Goal: Transaction & Acquisition: Purchase product/service

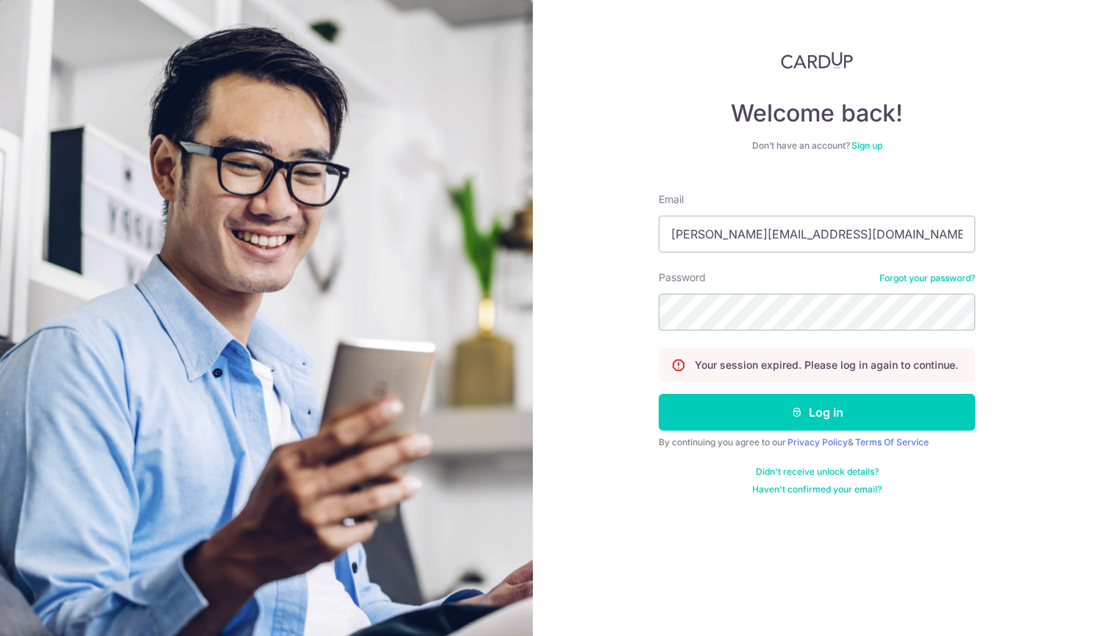
type input "aaron@absolutesound.com.sg"
click at [817, 412] on button "Log in" at bounding box center [817, 412] width 317 height 37
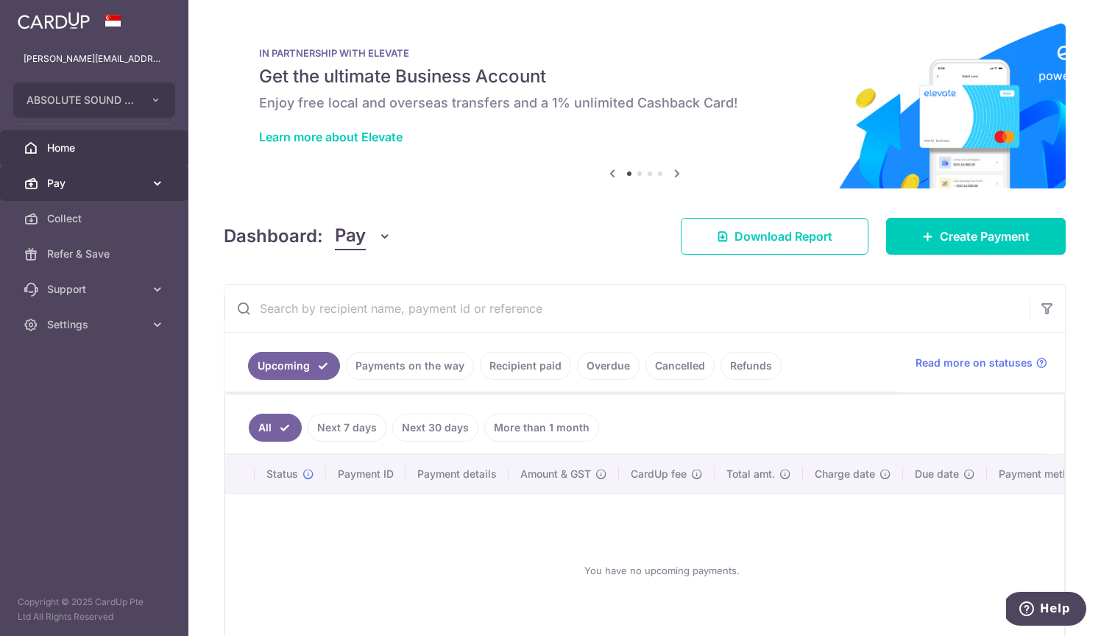
click at [119, 191] on link "Pay" at bounding box center [94, 183] width 188 height 35
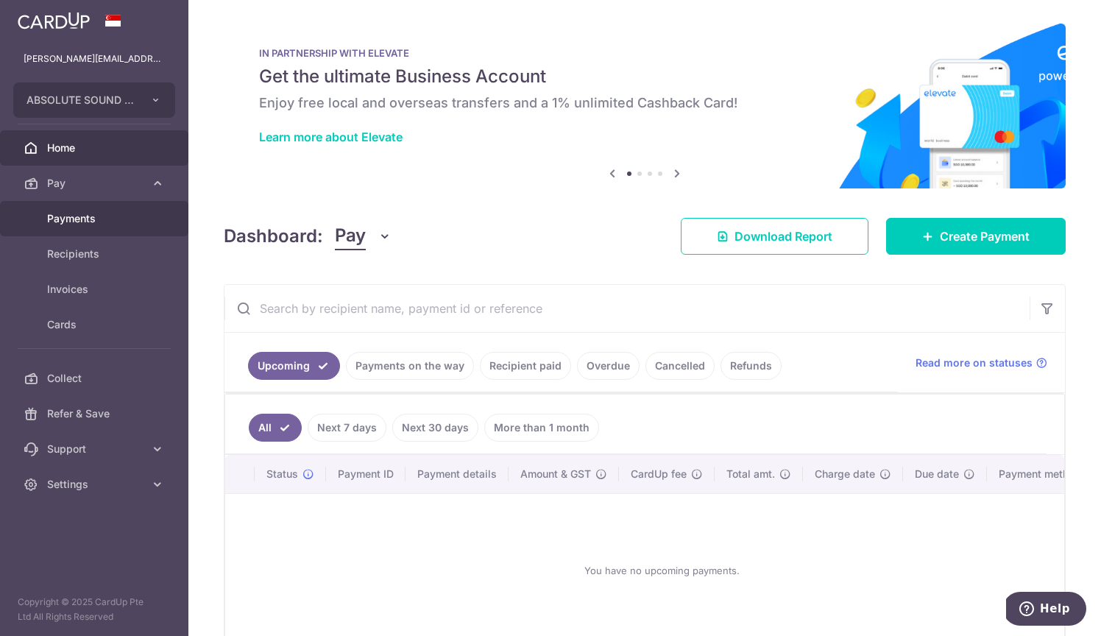
click at [138, 222] on span "Payments" at bounding box center [95, 218] width 97 height 15
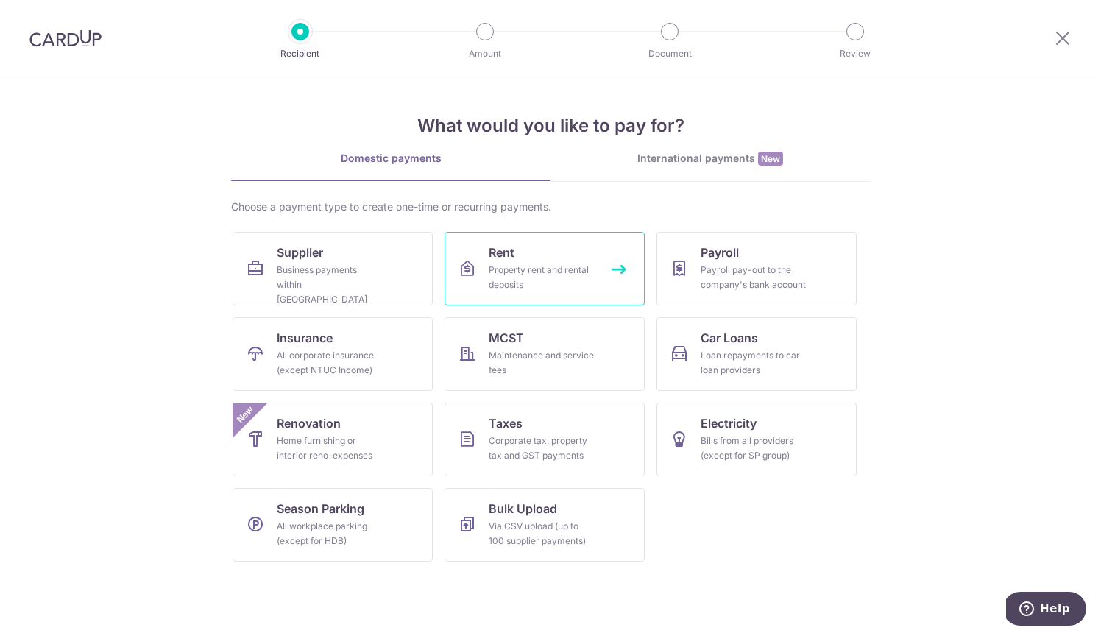
click at [538, 258] on link "Rent Property rent and rental deposits" at bounding box center [545, 269] width 200 height 74
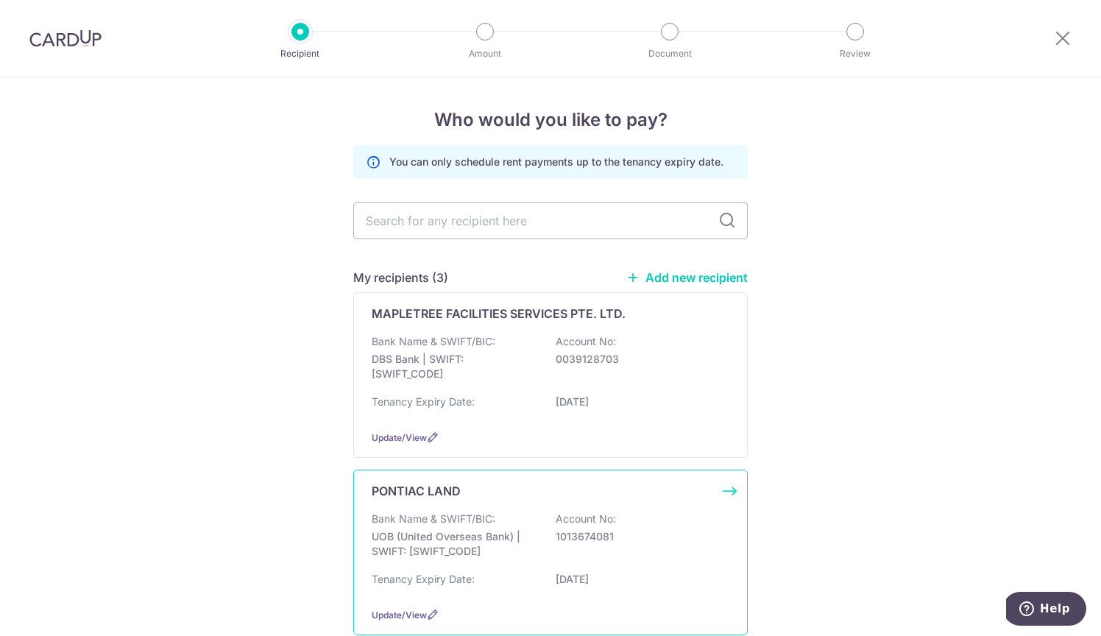
click at [501, 529] on div "Bank Name & SWIFT/BIC: UOB (United Overseas Bank) | SWIFT: [SWIFT_CODE] Account…" at bounding box center [551, 539] width 358 height 54
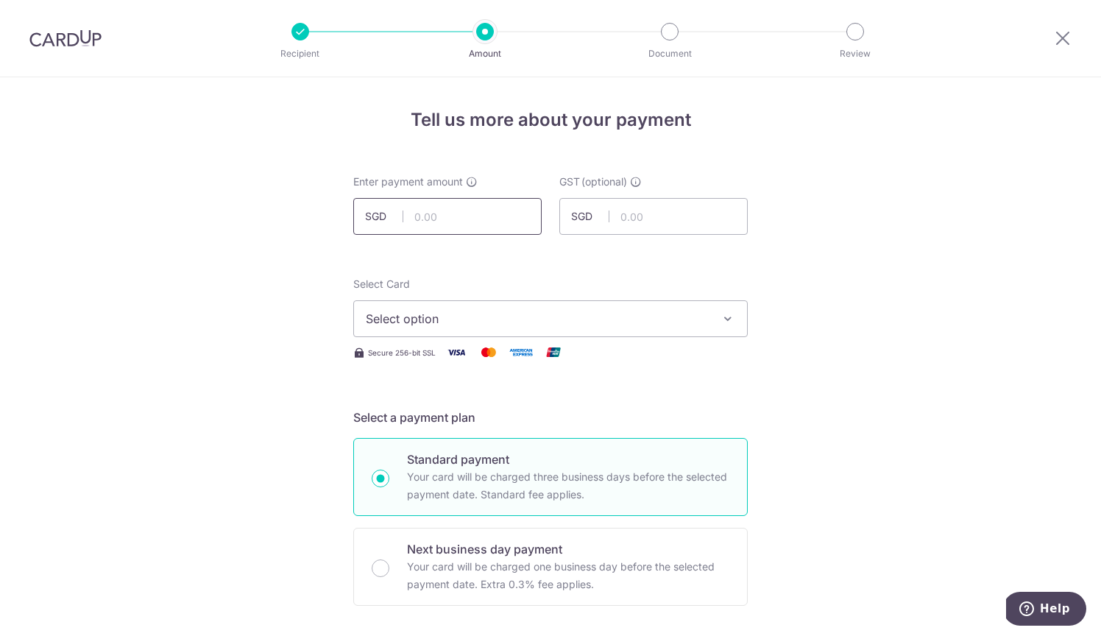
click at [455, 212] on input "text" at bounding box center [447, 216] width 188 height 37
click at [487, 206] on input "text" at bounding box center [447, 216] width 188 height 37
type input "6,344.45"
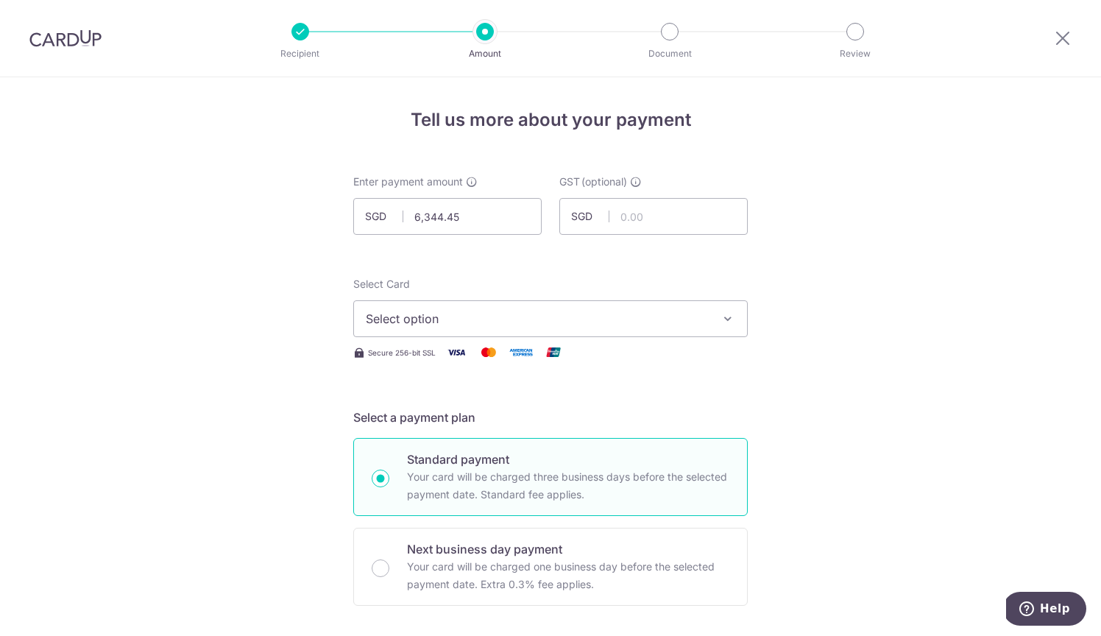
click at [655, 324] on span "Select option" at bounding box center [537, 319] width 343 height 18
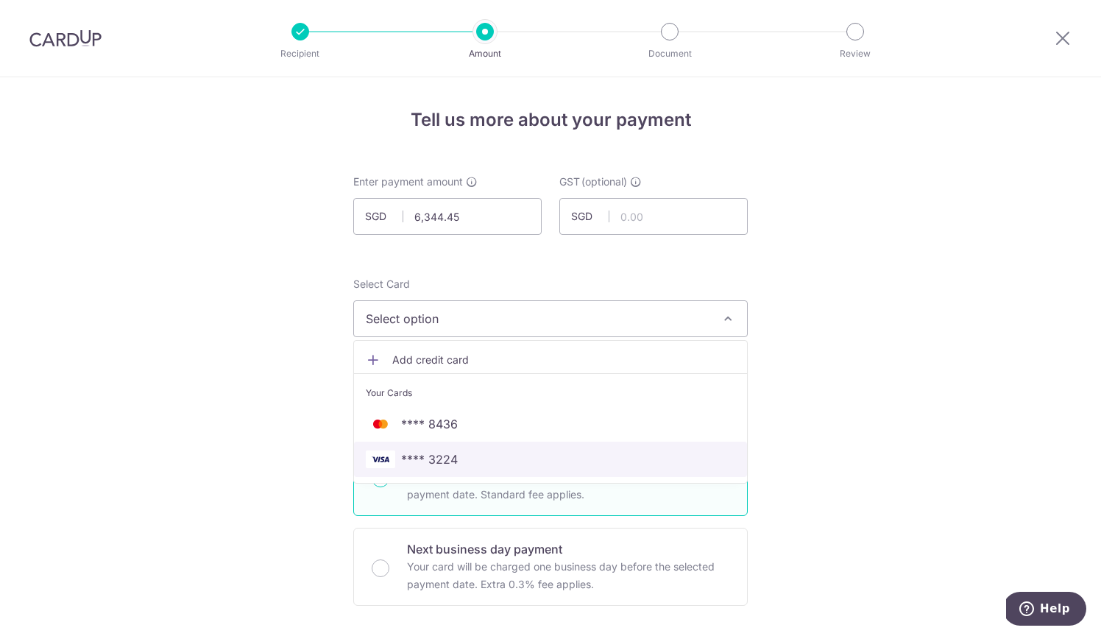
click at [615, 455] on span "**** 3224" at bounding box center [551, 460] width 370 height 18
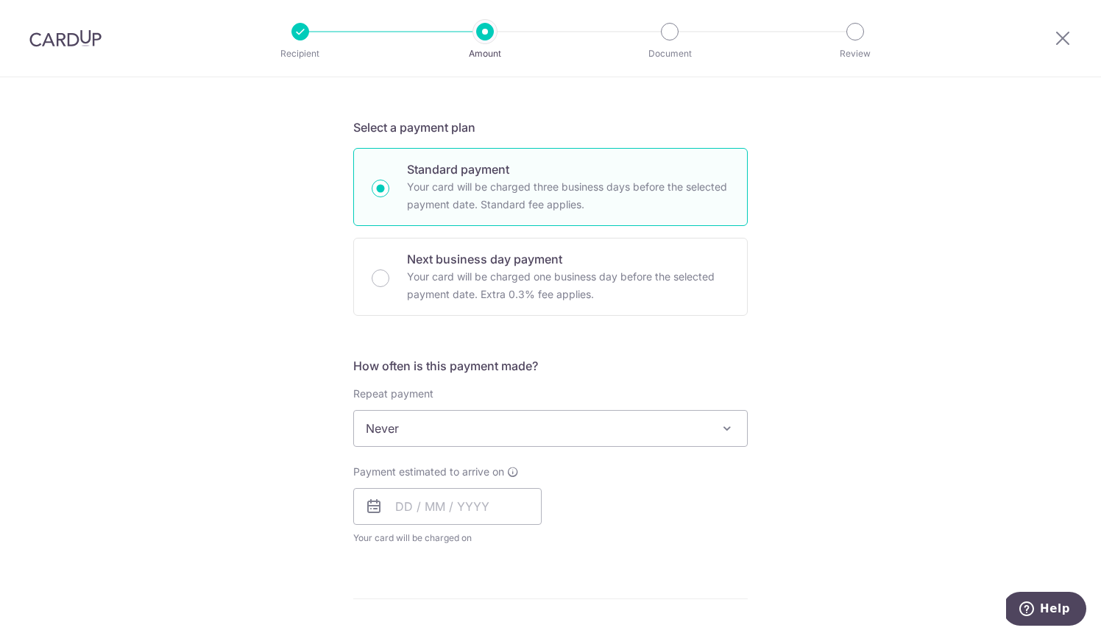
scroll to position [340, 0]
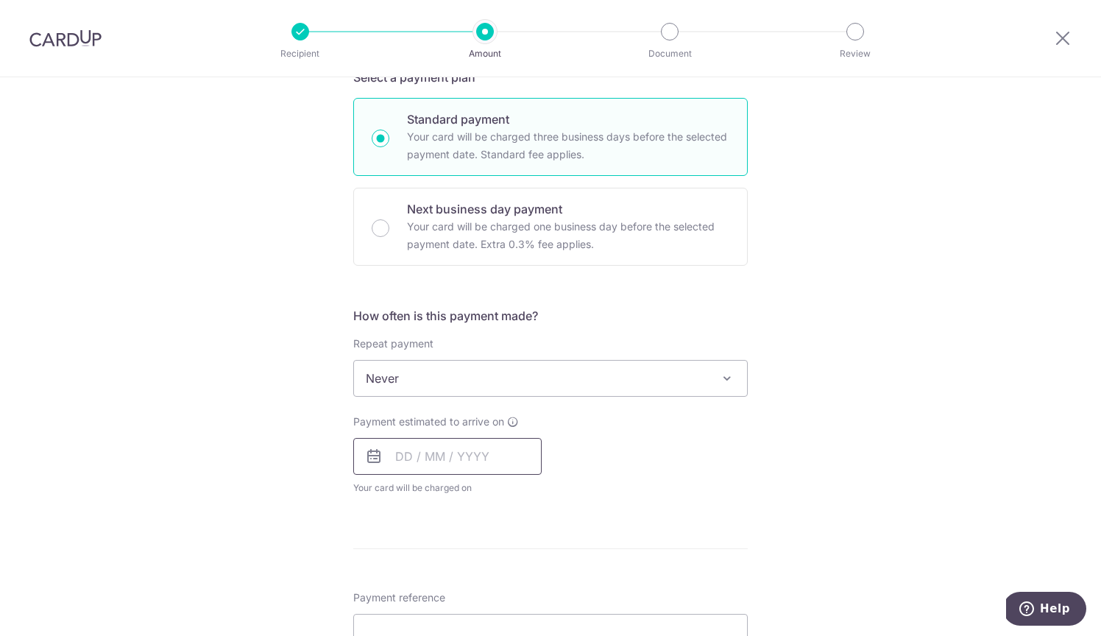
click at [459, 456] on input "text" at bounding box center [447, 456] width 188 height 37
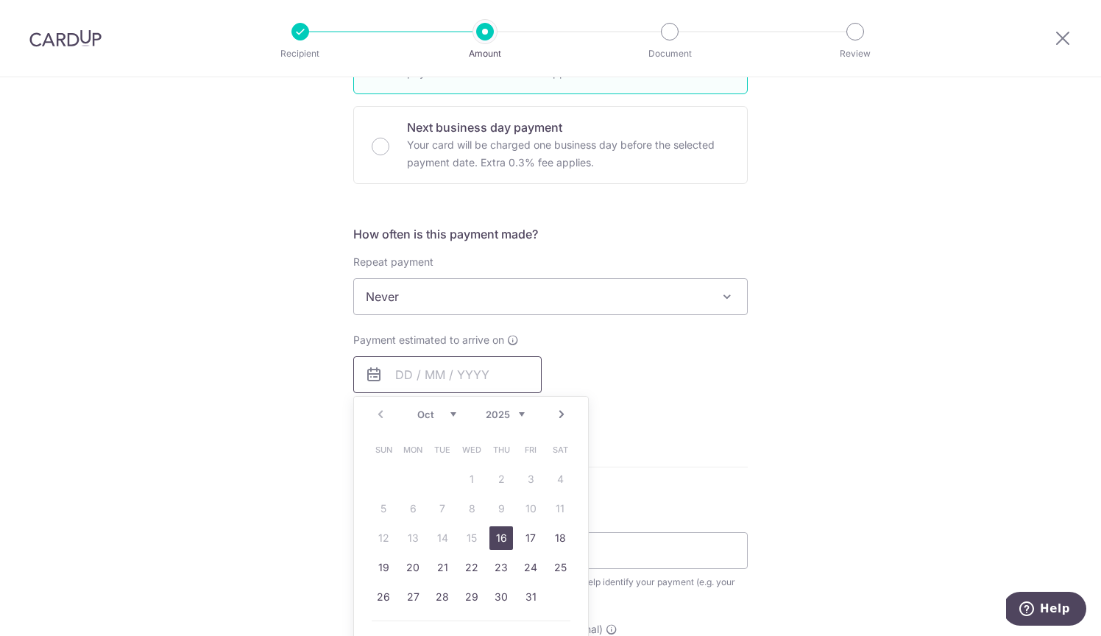
scroll to position [457, 0]
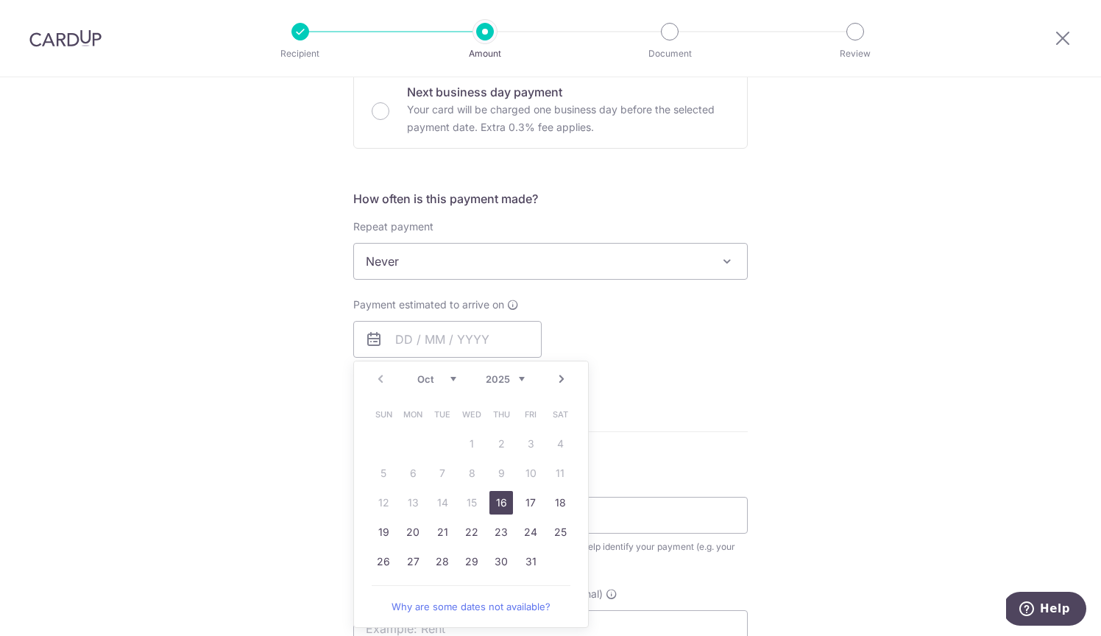
click at [500, 509] on link "16" at bounding box center [502, 503] width 24 height 24
type input "[DATE]"
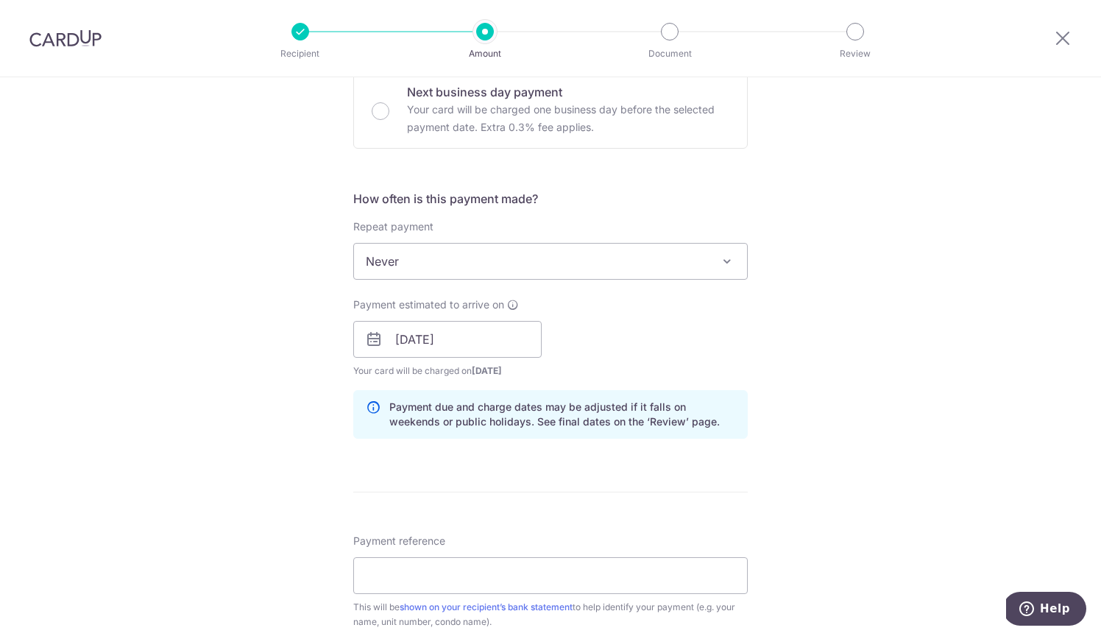
click at [809, 441] on div "Tell us more about your payment Enter payment amount SGD 6,344.45 6344.45 GST (…" at bounding box center [550, 365] width 1101 height 1491
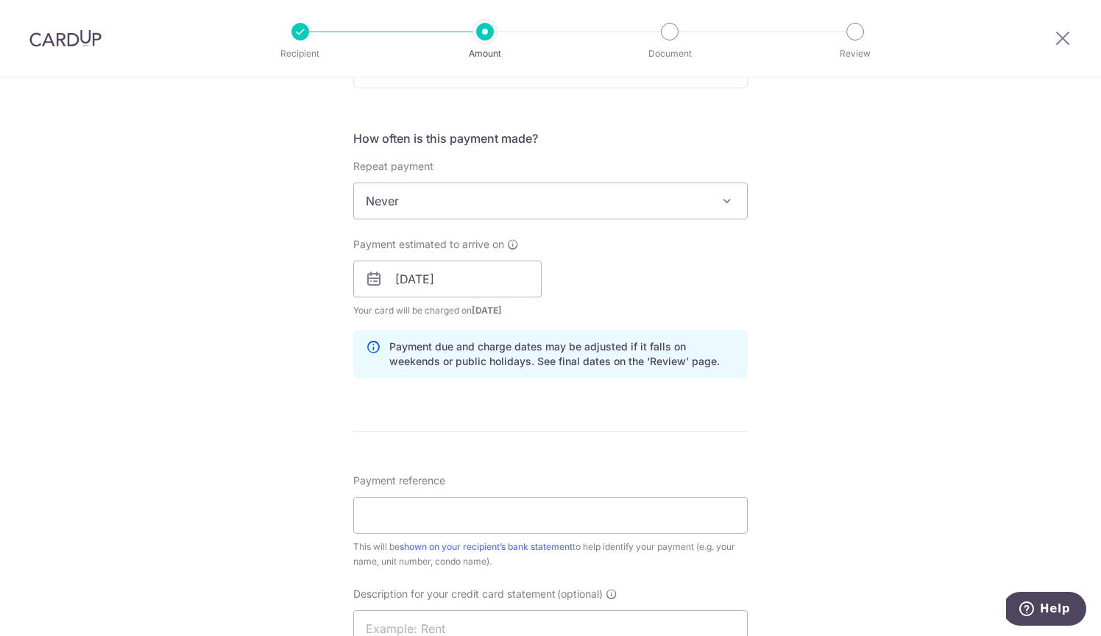
scroll to position [580, 0]
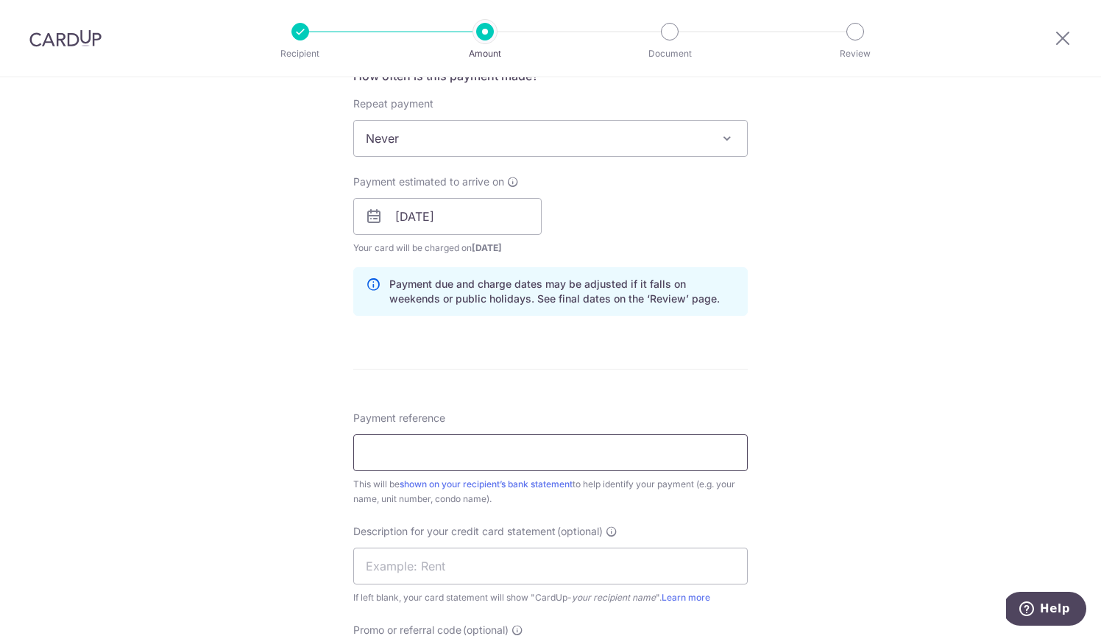
click at [699, 442] on input "Payment reference" at bounding box center [550, 452] width 395 height 37
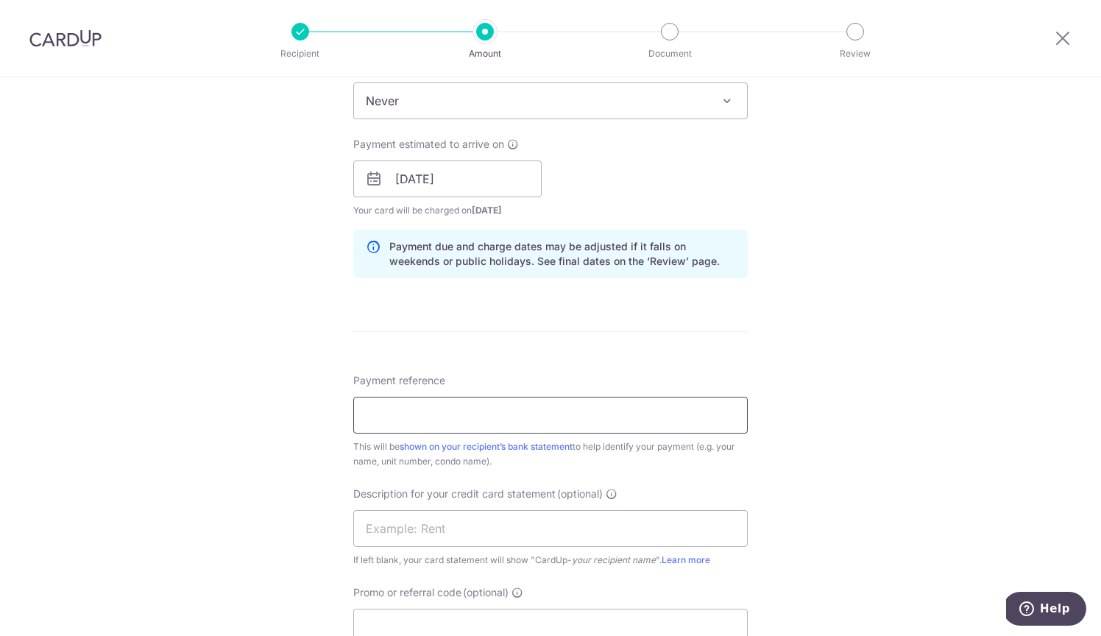
scroll to position [657, 0]
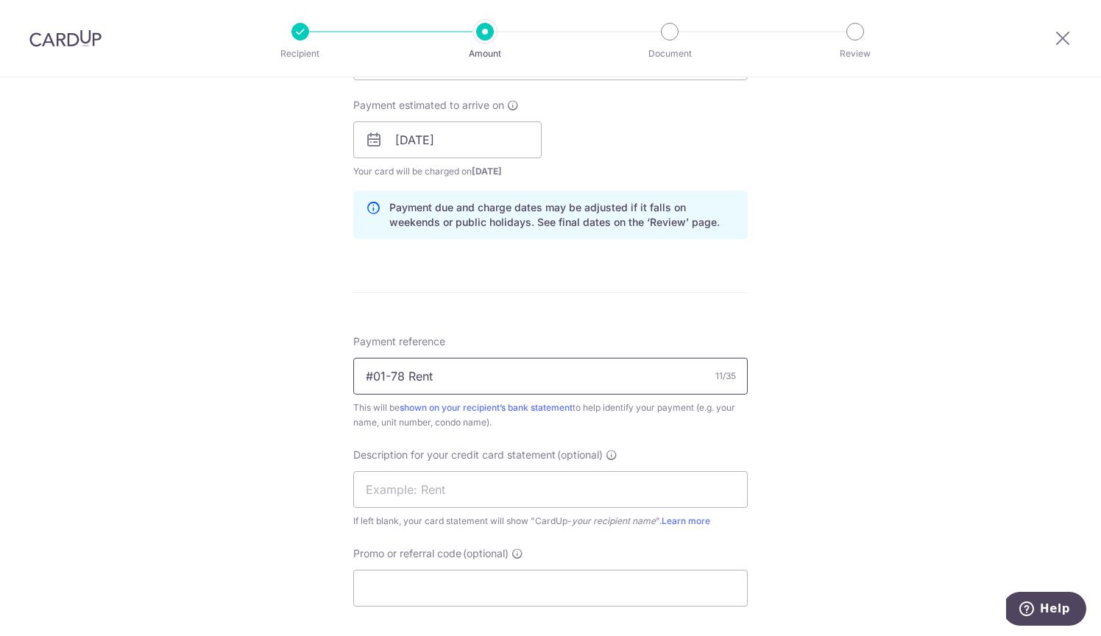
type input "#01-78 Rent"
click at [806, 374] on div "Tell us more about your payment Enter payment amount SGD 6,344.45 6344.45 GST (…" at bounding box center [550, 166] width 1101 height 1491
click at [604, 493] on input "text" at bounding box center [550, 489] width 395 height 37
type input "O"
type input "MW OCT Rent"
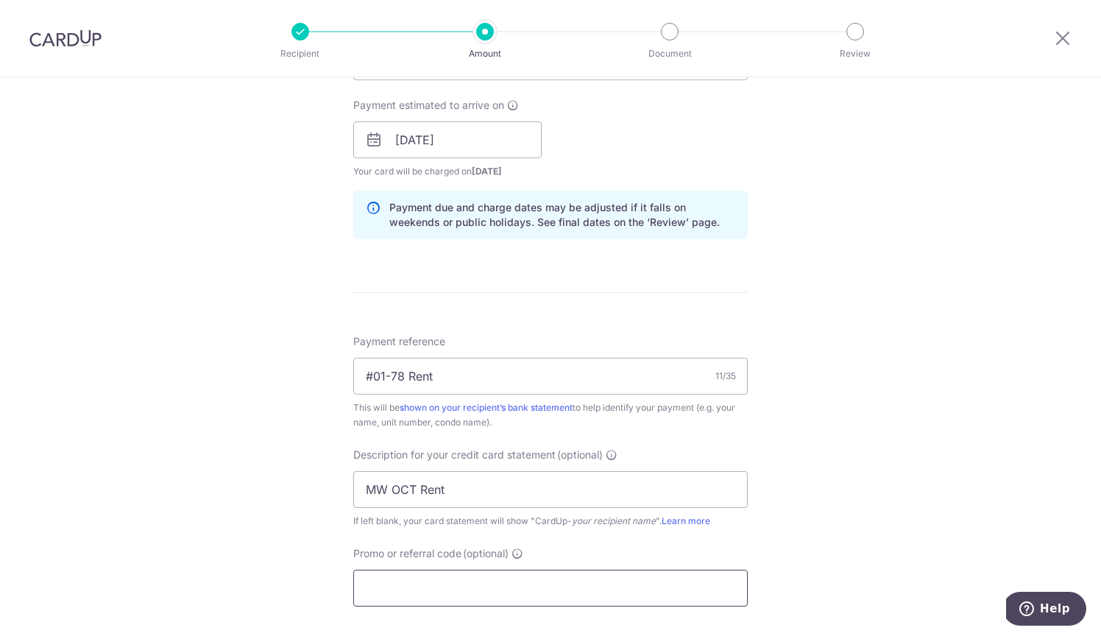
click at [578, 593] on input "Promo or referral code (optional)" at bounding box center [550, 588] width 395 height 37
click at [577, 591] on input "Promo or referral code (optional)" at bounding box center [550, 588] width 395 height 37
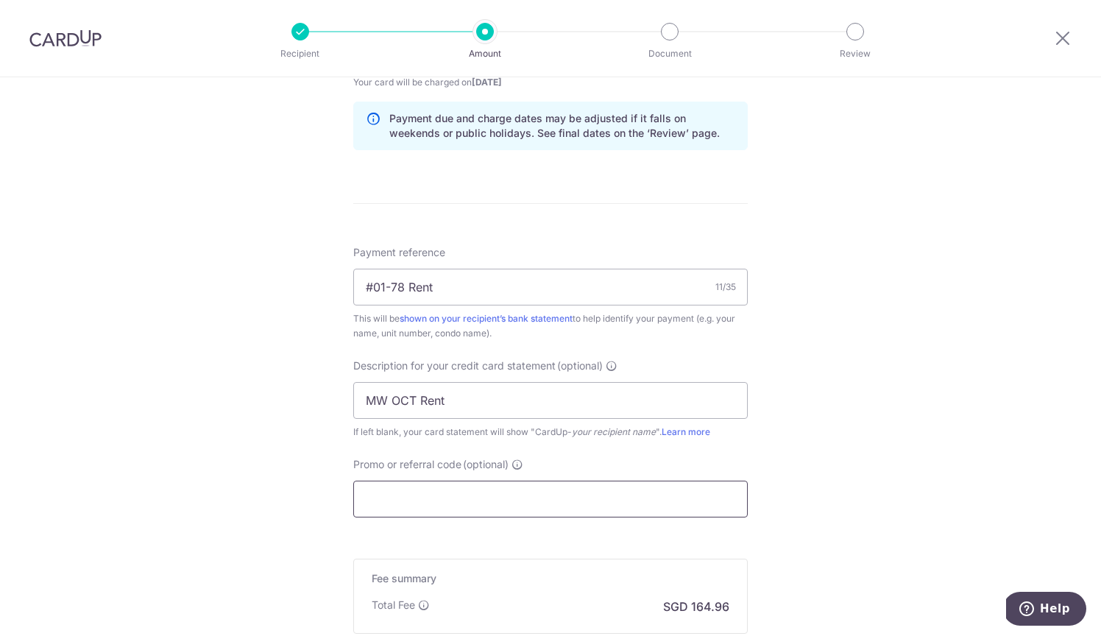
scroll to position [761, 0]
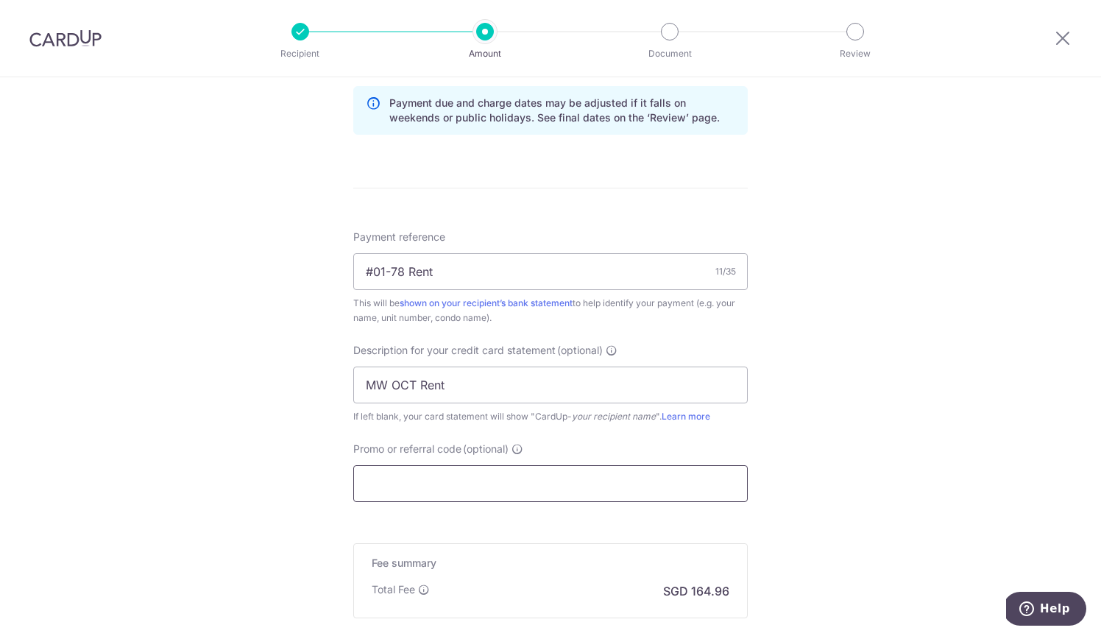
paste input "SAVERENT179"
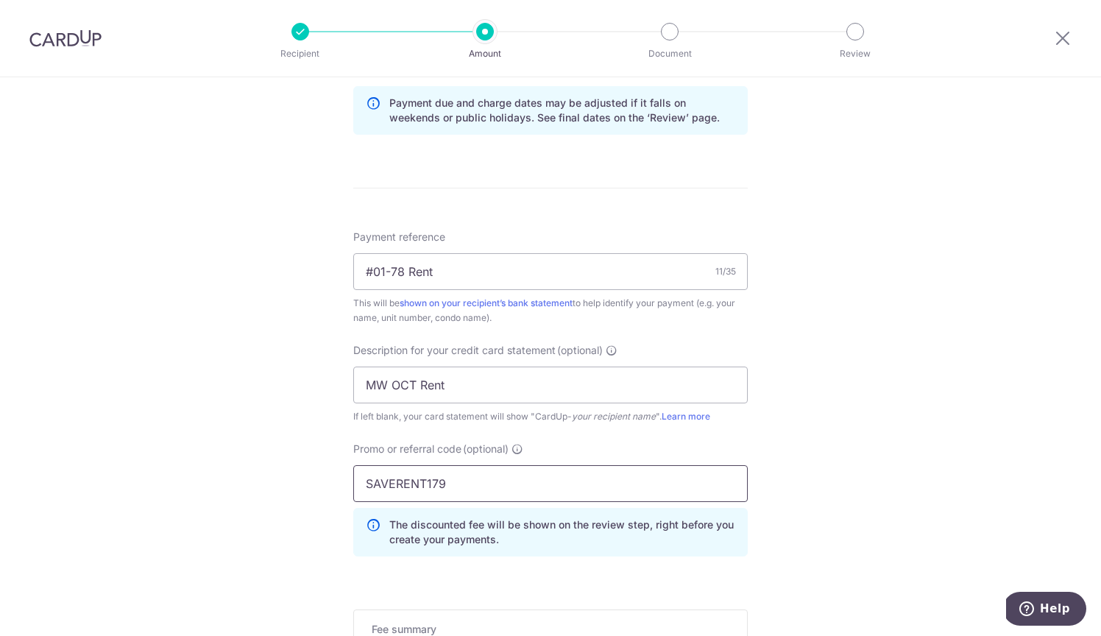
type input "SAVERENT179"
click at [774, 465] on div "Tell us more about your payment Enter payment amount SGD 6,344.45 6344.45 GST (…" at bounding box center [550, 94] width 1101 height 1557
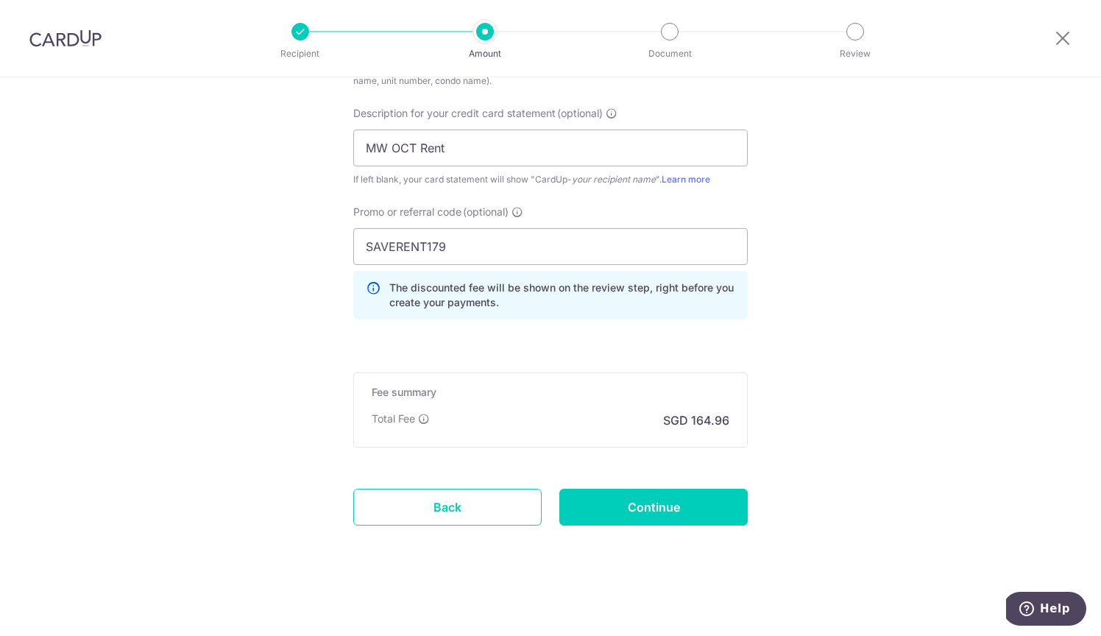
scroll to position [998, 0]
click at [695, 497] on input "Continue" at bounding box center [653, 507] width 188 height 37
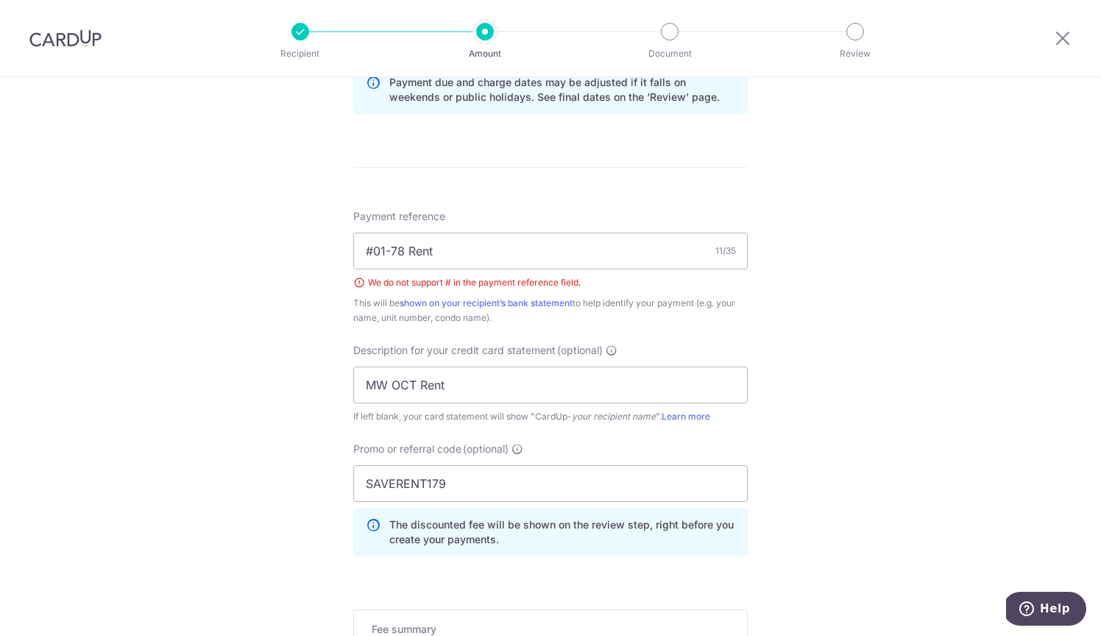
scroll to position [782, 0]
click at [372, 249] on input "#01-78 Rent" at bounding box center [550, 251] width 395 height 37
type input "01-78 Rent"
click at [908, 280] on div "Tell us more about your payment Enter payment amount SGD 6,344.45 6344.45 GST (…" at bounding box center [550, 84] width 1101 height 1578
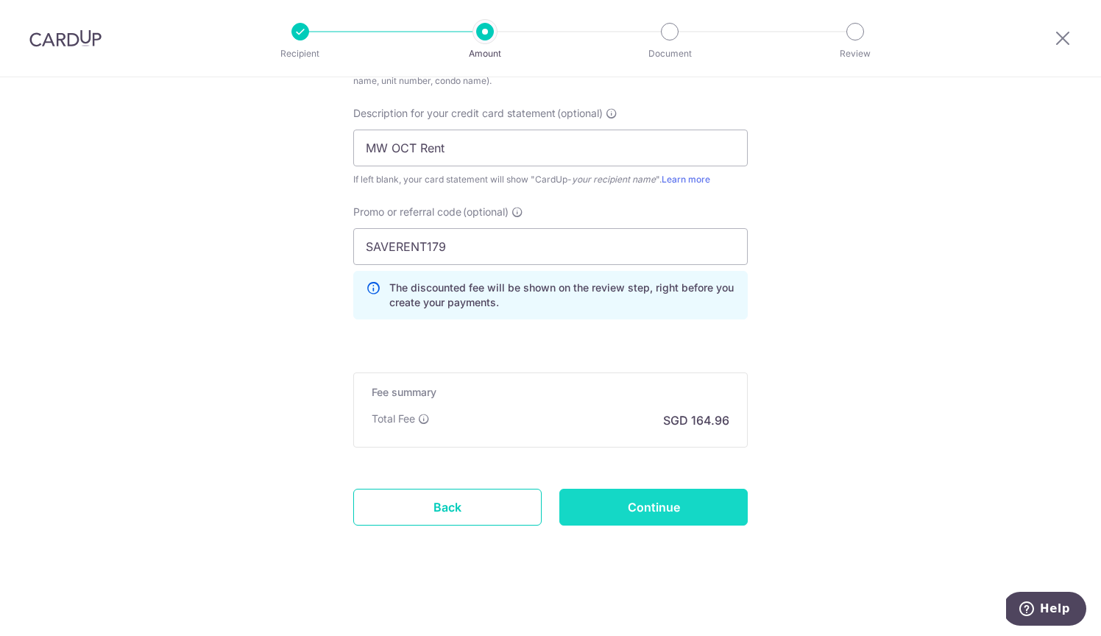
scroll to position [1019, 0]
click at [710, 506] on input "Continue" at bounding box center [653, 507] width 188 height 37
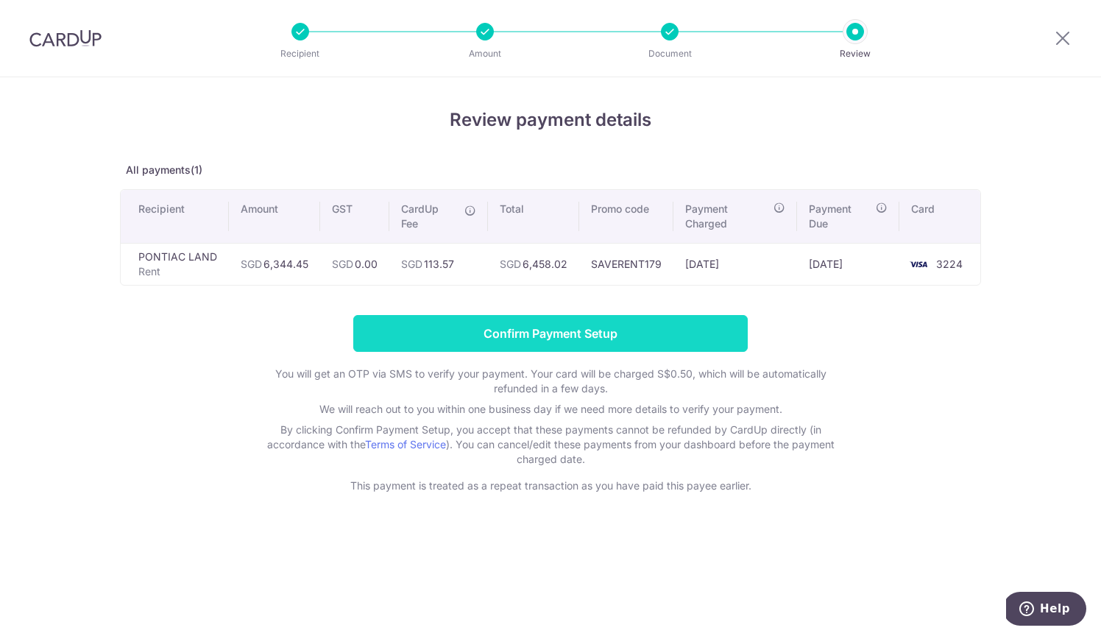
click at [589, 325] on input "Confirm Payment Setup" at bounding box center [550, 333] width 395 height 37
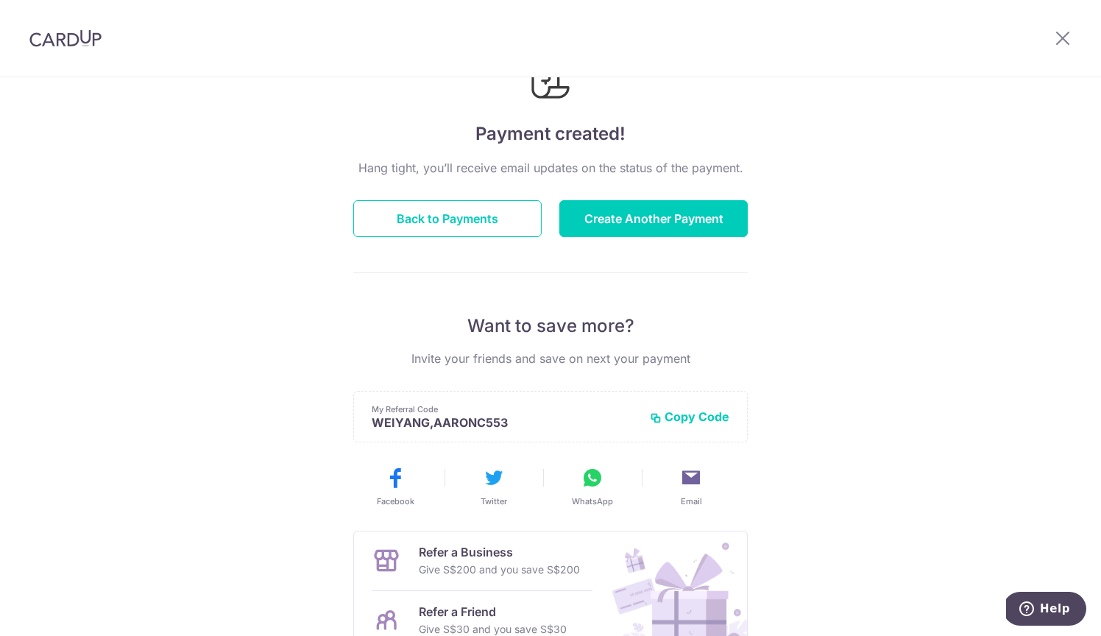
scroll to position [12, 0]
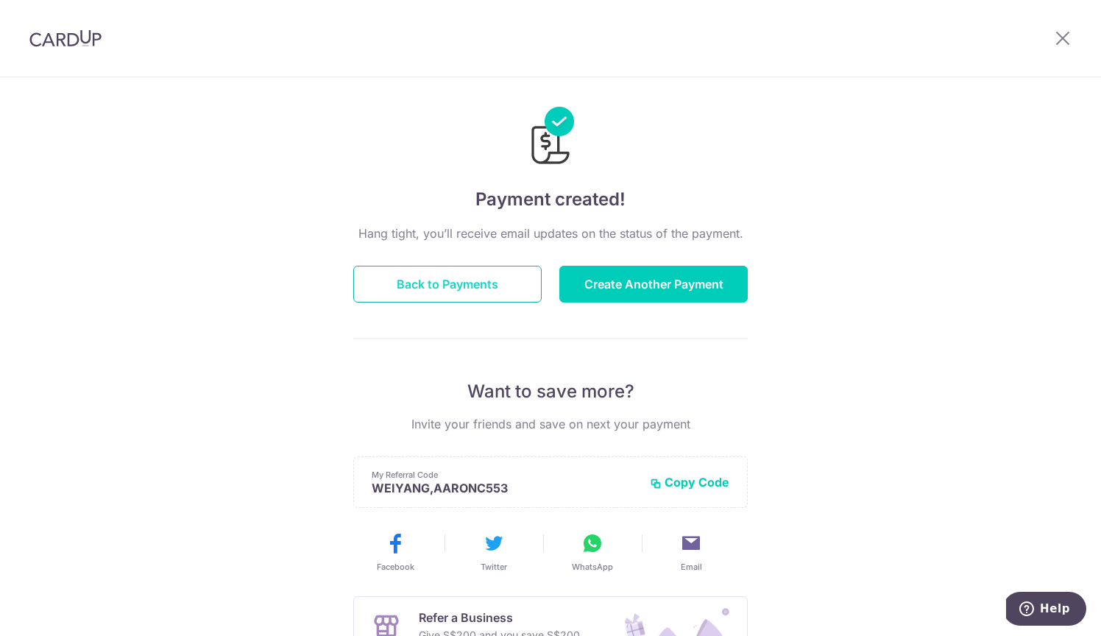
click at [466, 271] on button "Back to Payments" at bounding box center [447, 284] width 188 height 37
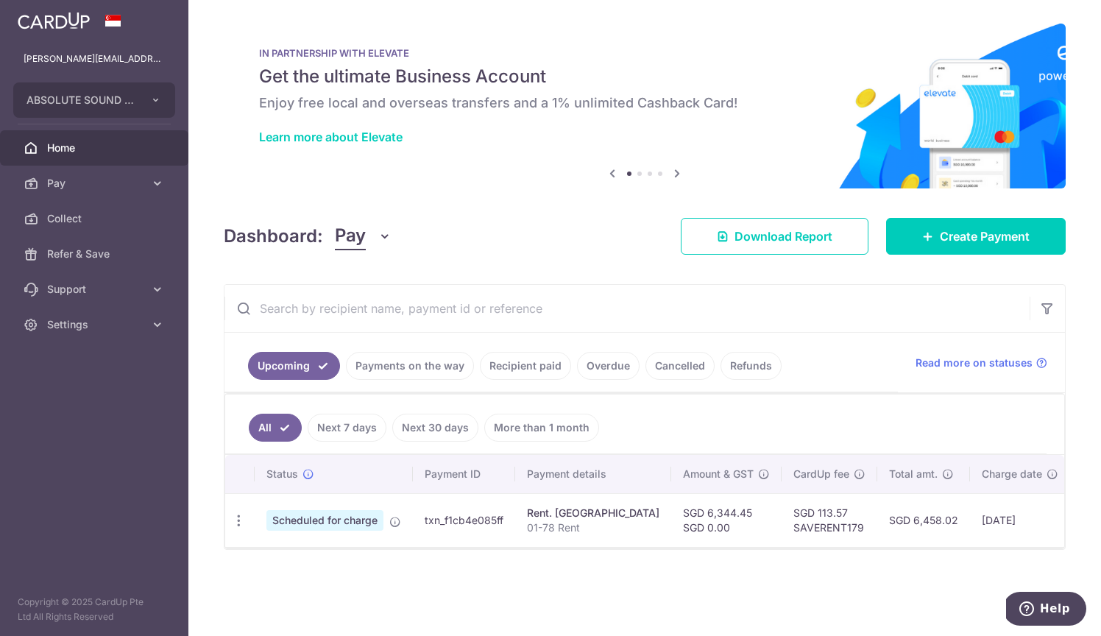
click at [410, 566] on div "× Pause Schedule Pause all future payments in this series Pause just this one p…" at bounding box center [644, 318] width 913 height 636
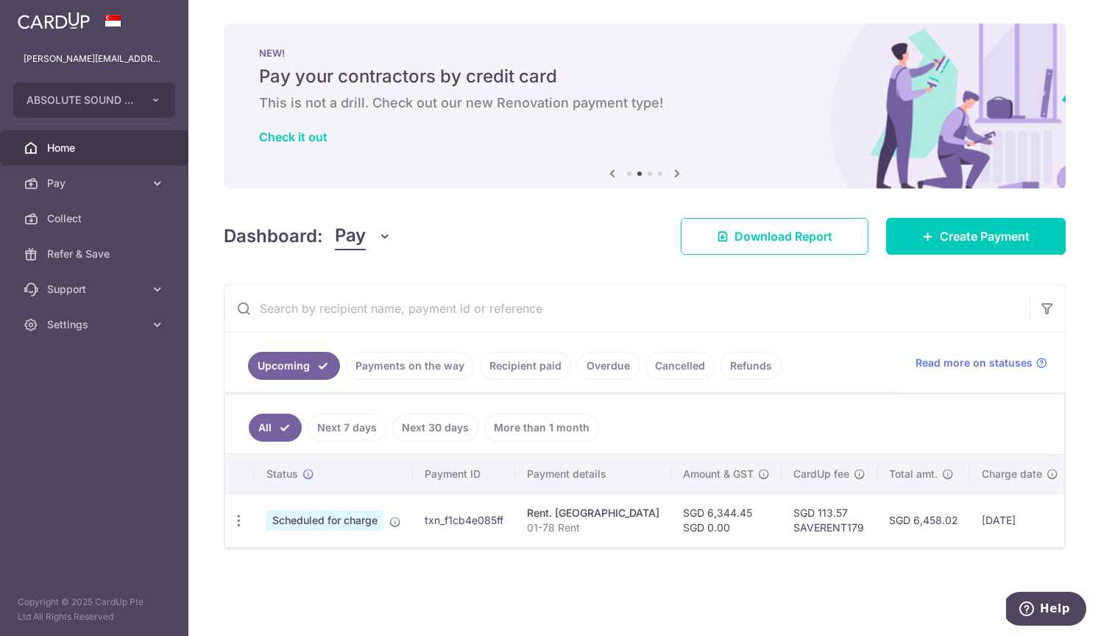
click at [144, 150] on span "Home" at bounding box center [95, 148] width 97 height 15
